Goal: Task Accomplishment & Management: Complete application form

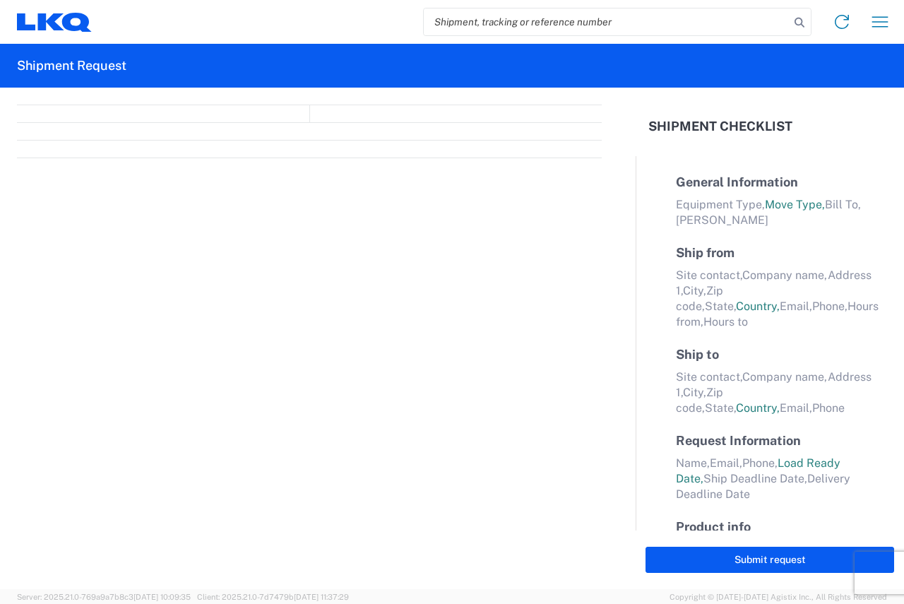
select select "FULL"
select select "LBS"
select select "IN"
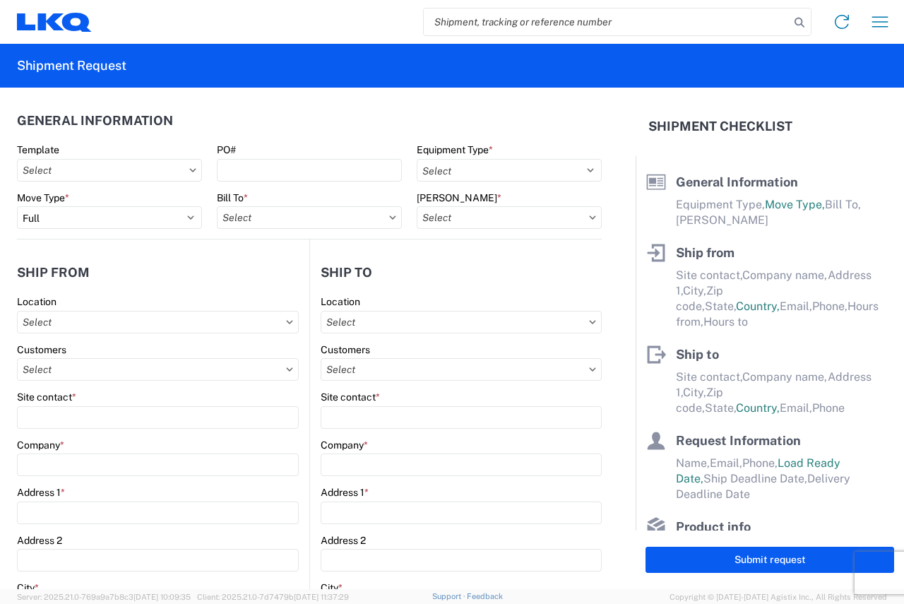
click at [540, 19] on input "search" at bounding box center [607, 21] width 366 height 27
paste input "57080154"
type input "57080154"
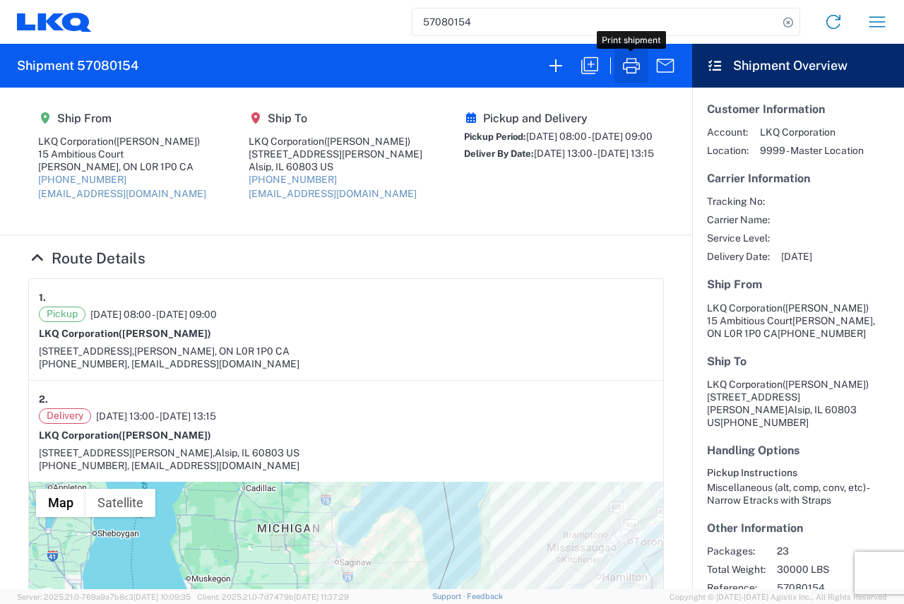
click at [637, 69] on icon "button" at bounding box center [631, 66] width 17 height 16
